Goal: Navigation & Orientation: Find specific page/section

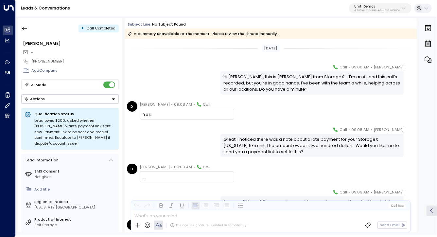
scroll to position [83, 0]
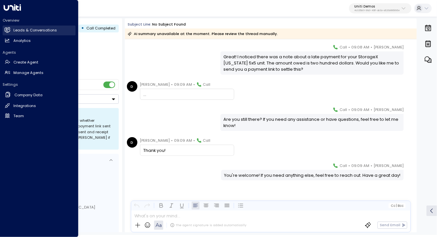
click at [8, 28] on icon at bounding box center [8, 30] width 6 height 6
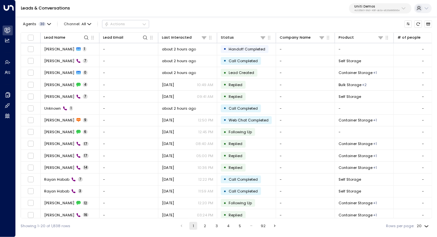
click at [364, 10] on p "4c025b01-9fa0-46ff-ab3a-a620b886896e" at bounding box center [378, 10] width 46 height 3
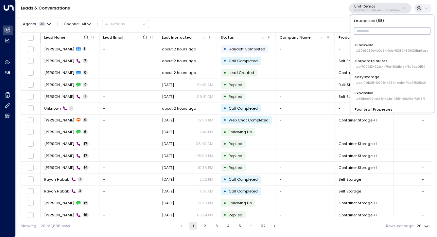
scroll to position [200, 0]
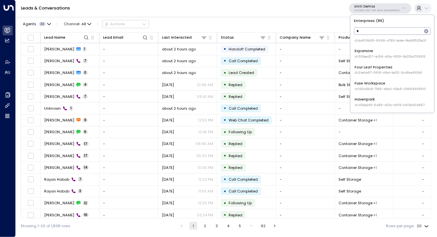
click at [365, 35] on input "*" at bounding box center [389, 31] width 68 height 11
click at [366, 31] on input "*" at bounding box center [389, 31] width 68 height 11
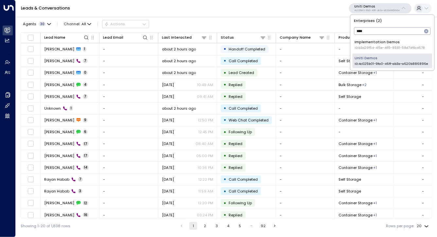
type input "****"
click at [366, 63] on span "ID: 4c025b01-9fa0-46ff-ab3a-a620b886896e" at bounding box center [392, 64] width 74 height 5
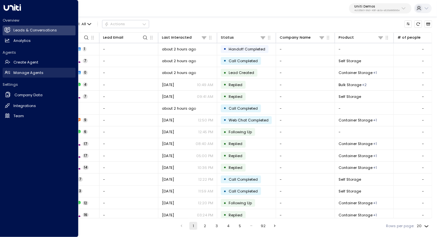
click at [39, 71] on h2 "Manage Agents" at bounding box center [28, 73] width 30 height 6
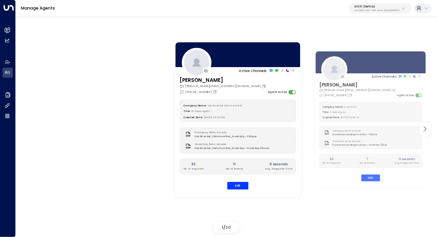
click at [424, 130] on icon at bounding box center [425, 129] width 8 height 8
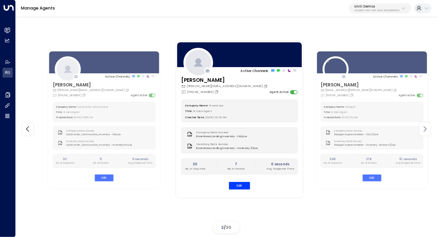
click at [424, 127] on icon at bounding box center [425, 129] width 8 height 8
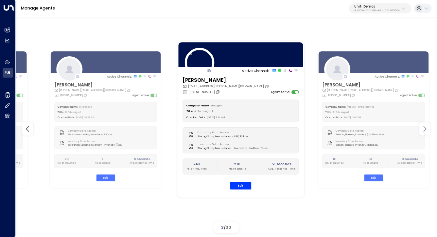
click at [423, 128] on icon at bounding box center [425, 129] width 8 height 8
click at [424, 131] on icon at bounding box center [425, 129] width 8 height 8
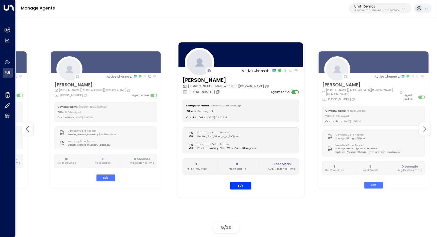
click at [424, 131] on icon at bounding box center [425, 129] width 8 height 8
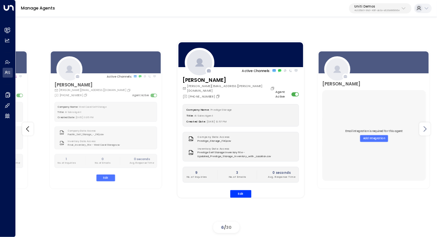
click at [424, 131] on icon at bounding box center [425, 129] width 8 height 8
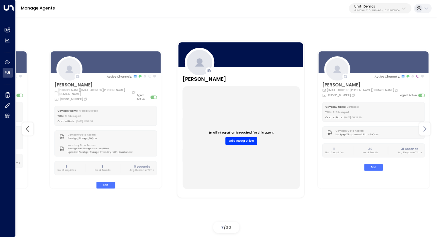
click at [424, 131] on icon at bounding box center [425, 129] width 8 height 8
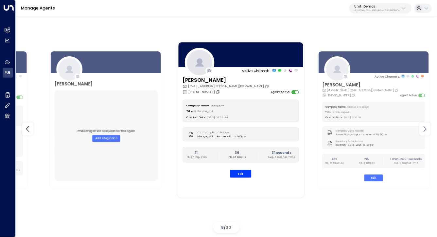
click at [424, 131] on icon at bounding box center [425, 129] width 8 height 8
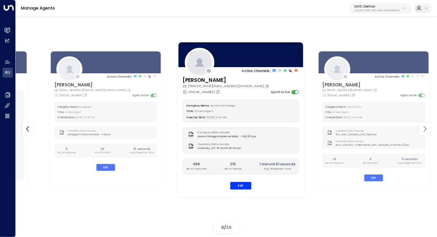
click at [424, 131] on icon at bounding box center [425, 129] width 8 height 8
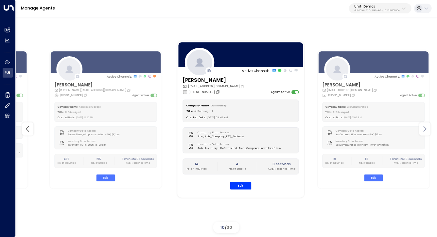
click at [424, 131] on icon at bounding box center [425, 129] width 8 height 8
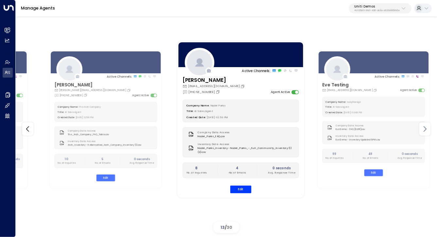
click at [424, 131] on icon at bounding box center [425, 129] width 8 height 8
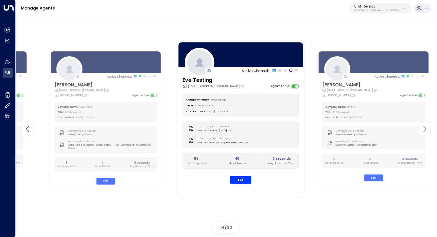
click at [424, 131] on icon at bounding box center [425, 129] width 8 height 8
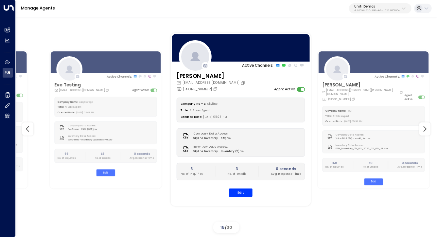
click at [216, 83] on div "[EMAIL_ADDRESS][DOMAIN_NAME]" at bounding box center [212, 83] width 70 height 5
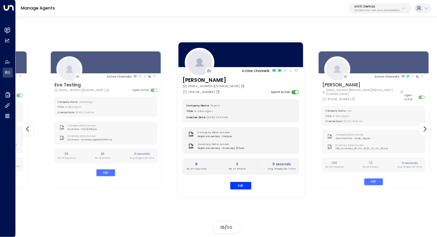
click at [221, 27] on div "Active Channels: [PERSON_NAME] [PERSON_NAME][EMAIL_ADDRESS][DOMAIN_NAME] [PHONE…" at bounding box center [226, 129] width 395 height 213
